Goal: Task Accomplishment & Management: Manage account settings

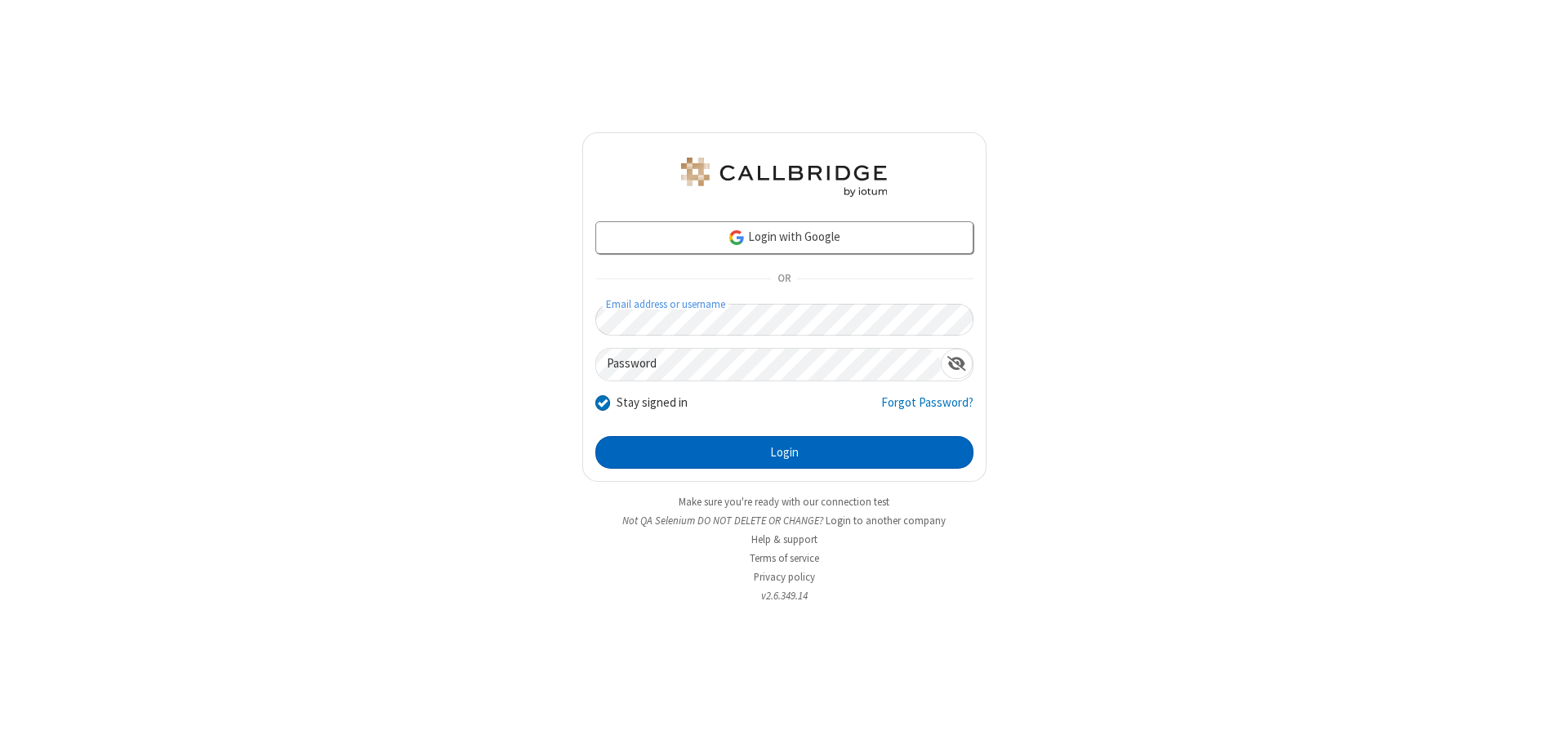
click at [784, 452] on button "Login" at bounding box center [784, 452] width 378 height 32
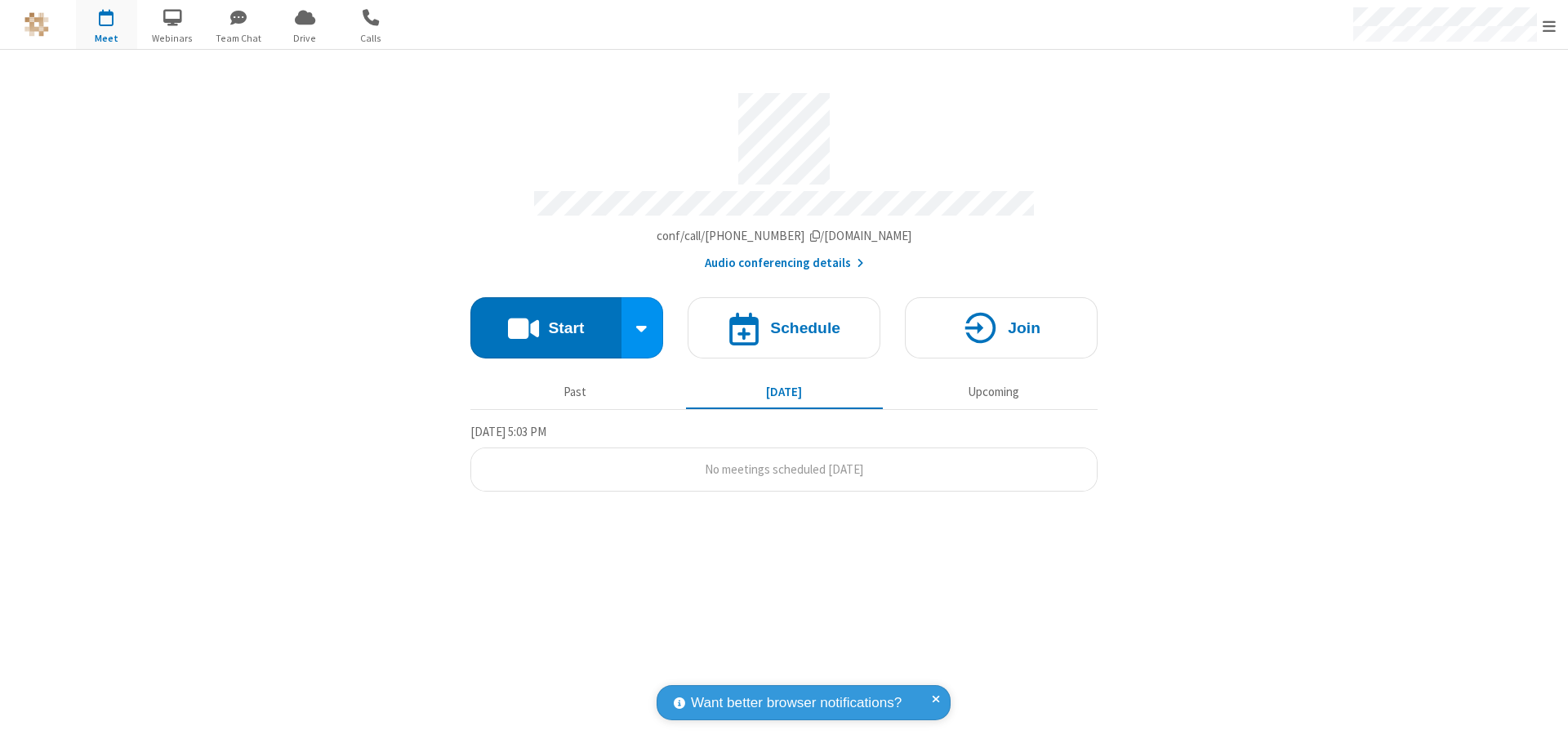
click at [1549, 25] on span "Open menu" at bounding box center [1549, 26] width 13 height 17
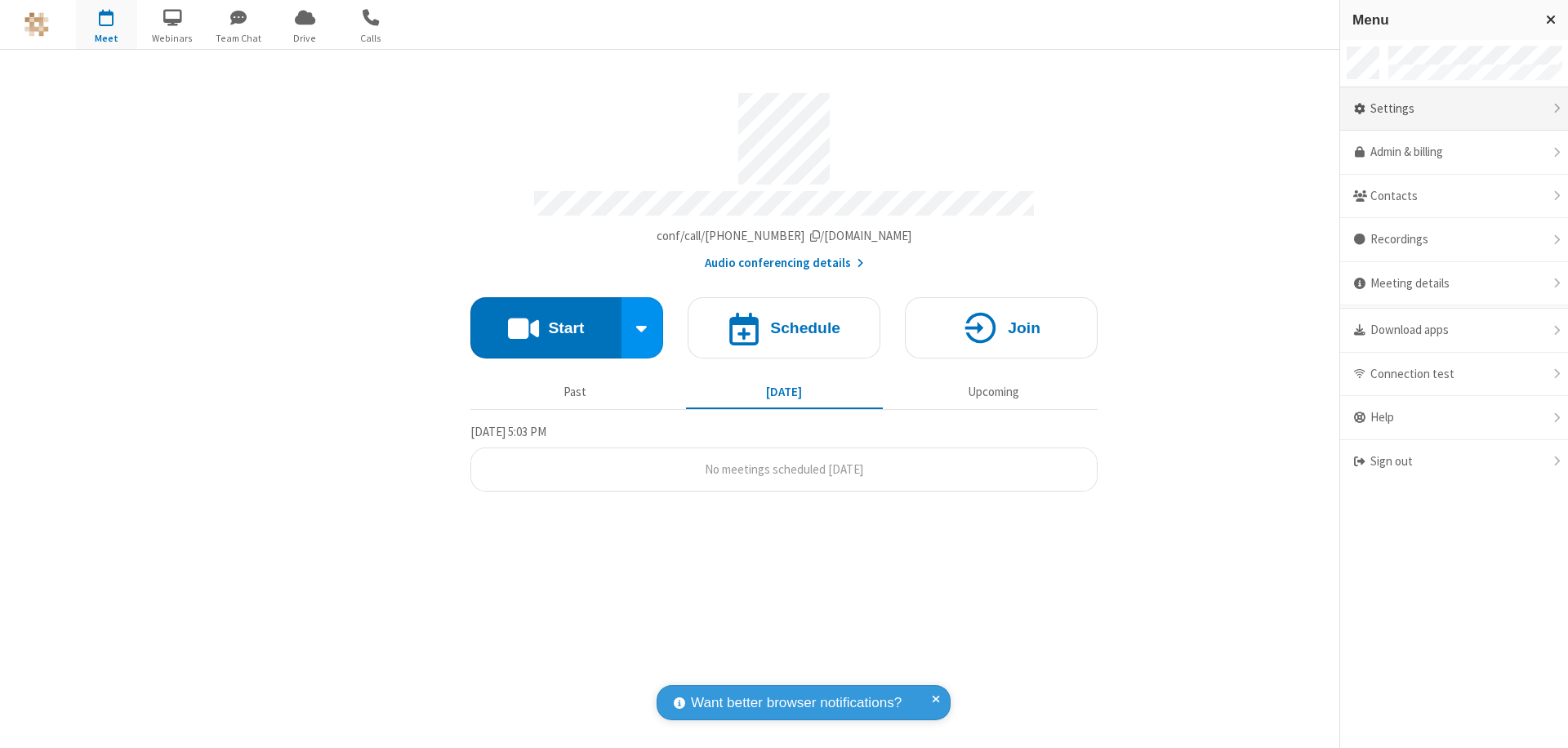
click at [1454, 108] on div "Settings" at bounding box center [1454, 109] width 228 height 45
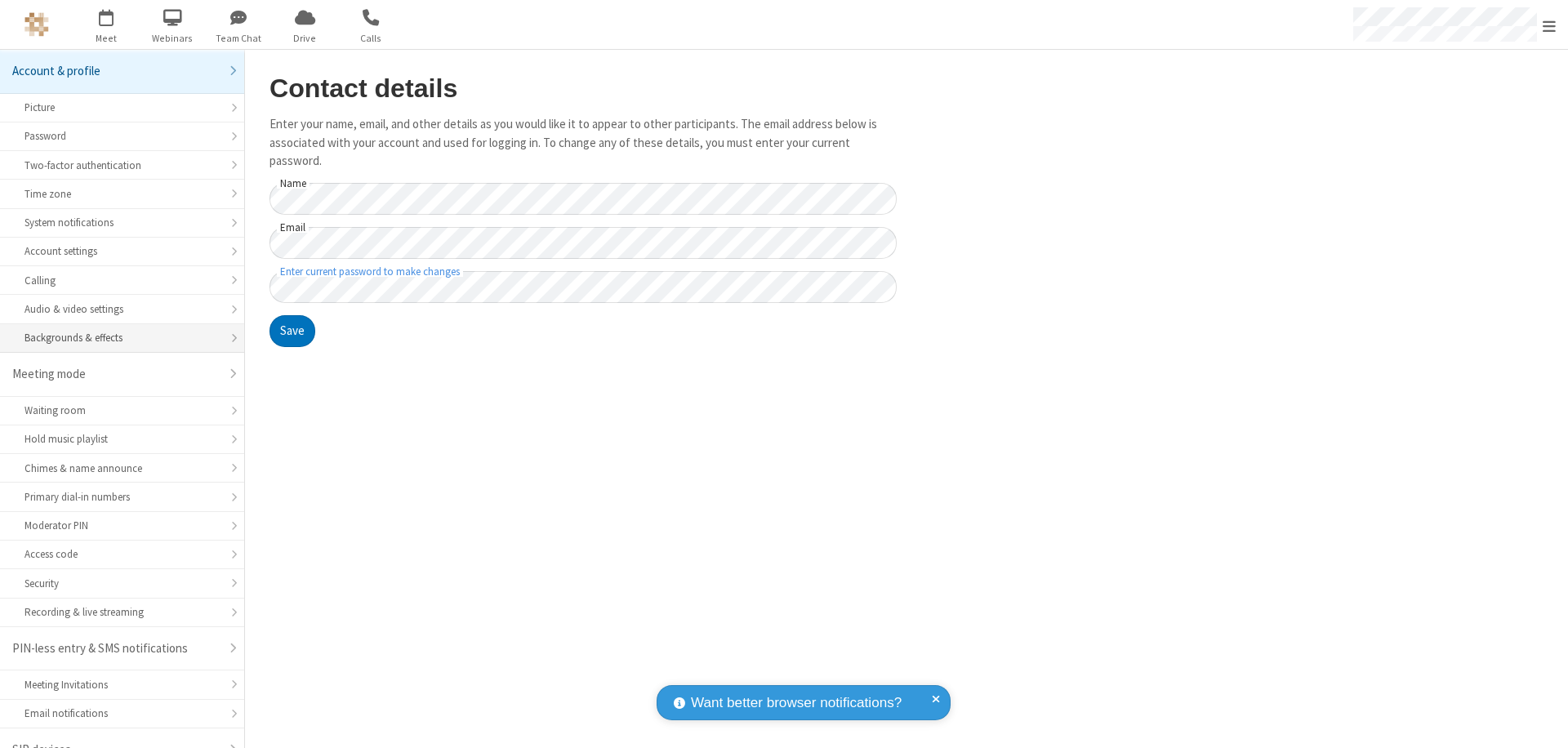
click at [116, 330] on div "Backgrounds & effects" at bounding box center [122, 338] width 195 height 16
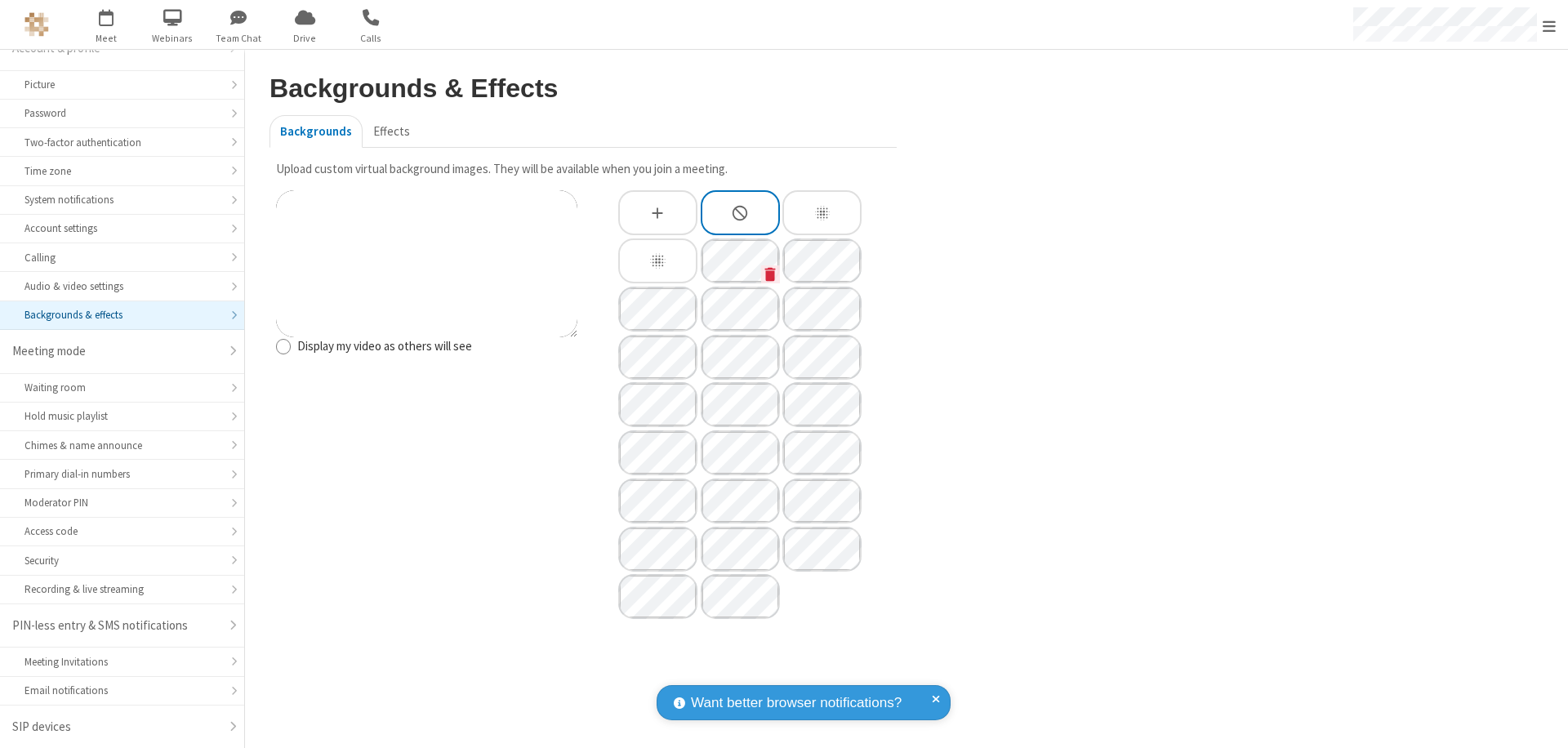
click at [770, 273] on icon "Custom Background" at bounding box center [770, 274] width 10 height 14
